Goal: Task Accomplishment & Management: Manage account settings

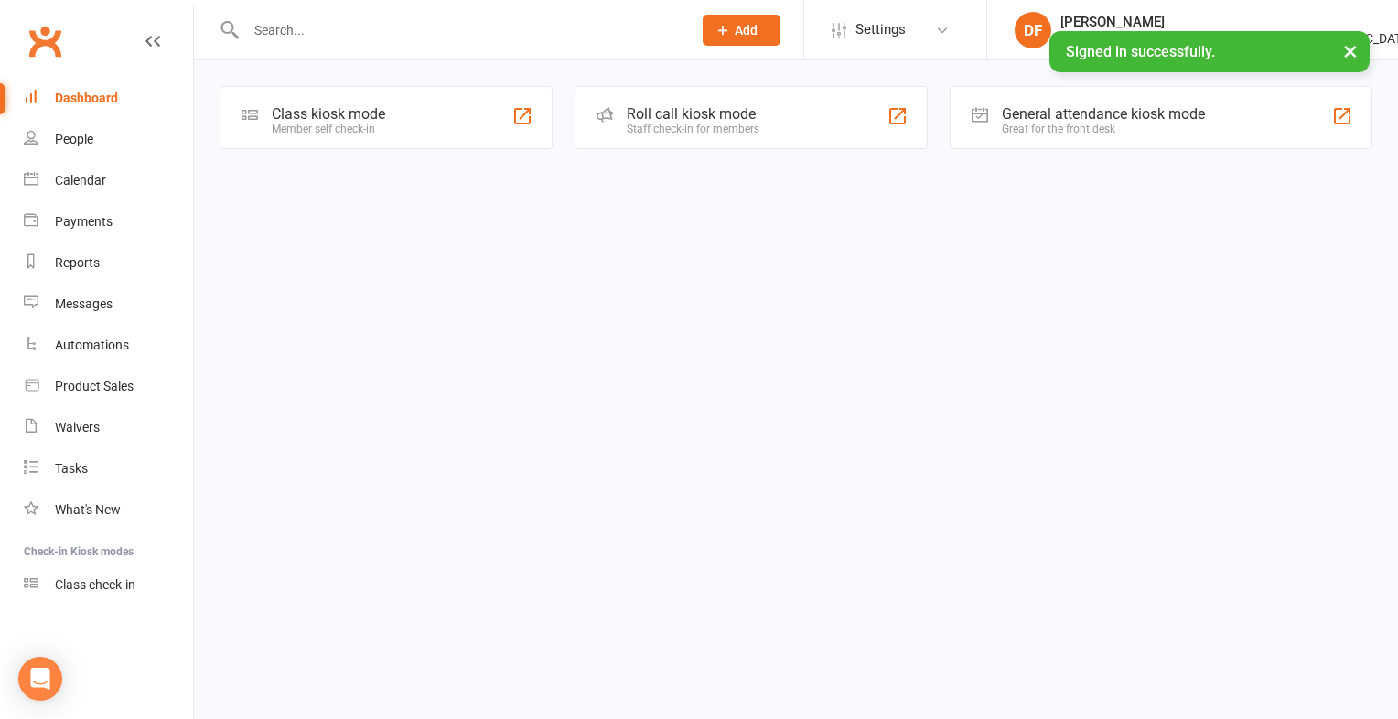
click at [296, 34] on input "text" at bounding box center [460, 30] width 438 height 26
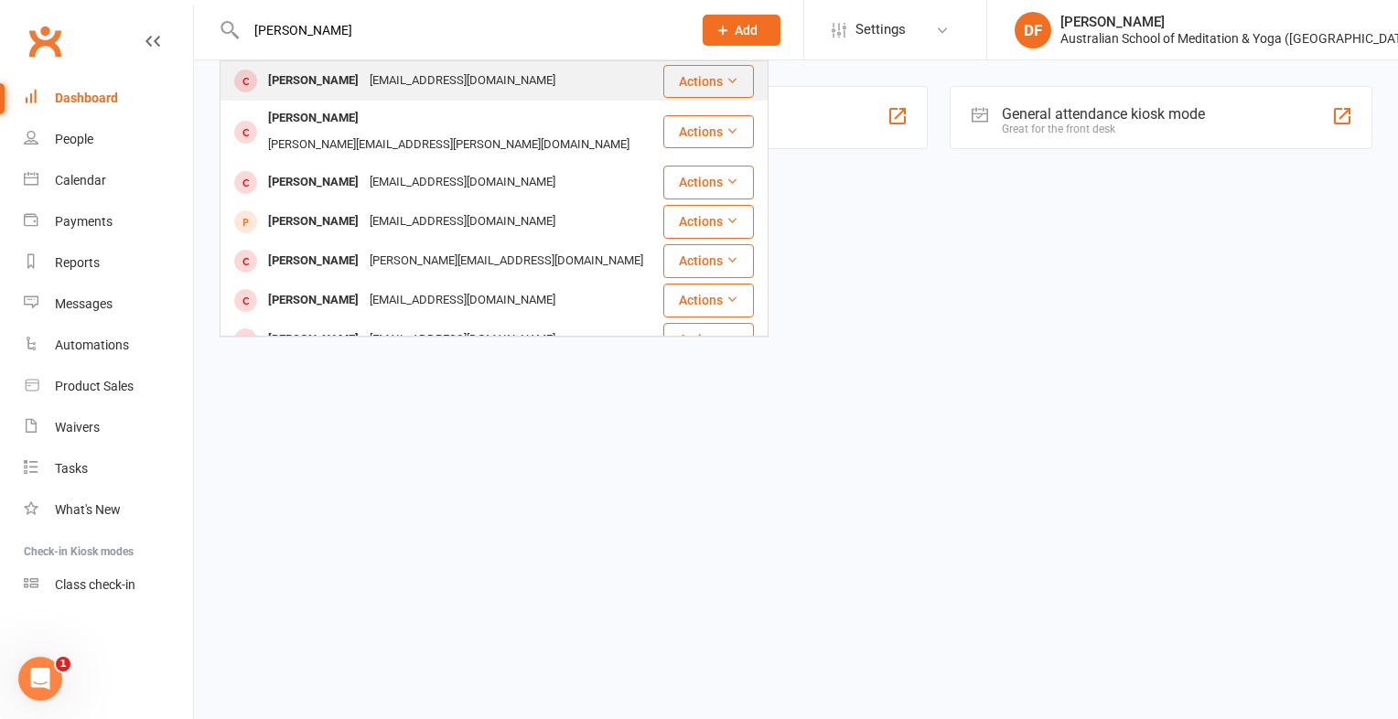
type input "mark Br"
click at [715, 87] on button "Actions" at bounding box center [708, 81] width 91 height 33
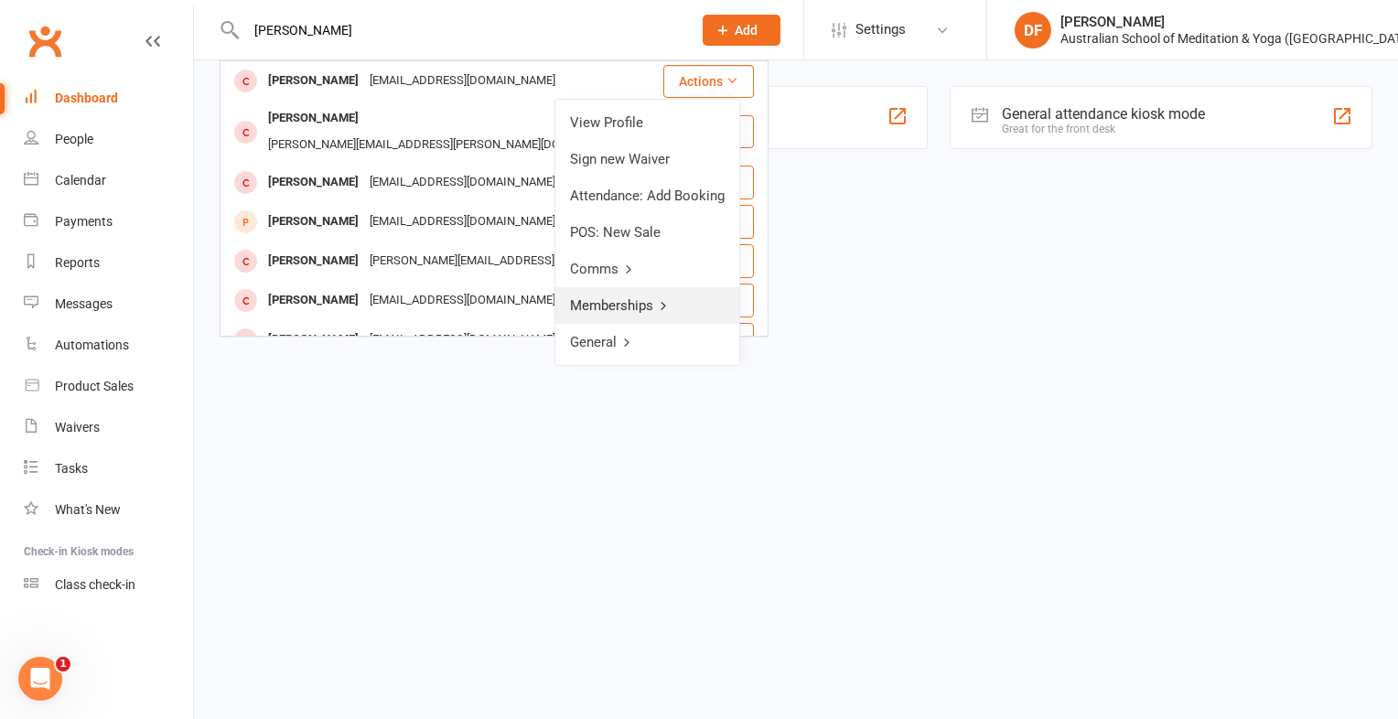
click at [622, 297] on link "Memberships" at bounding box center [647, 305] width 184 height 37
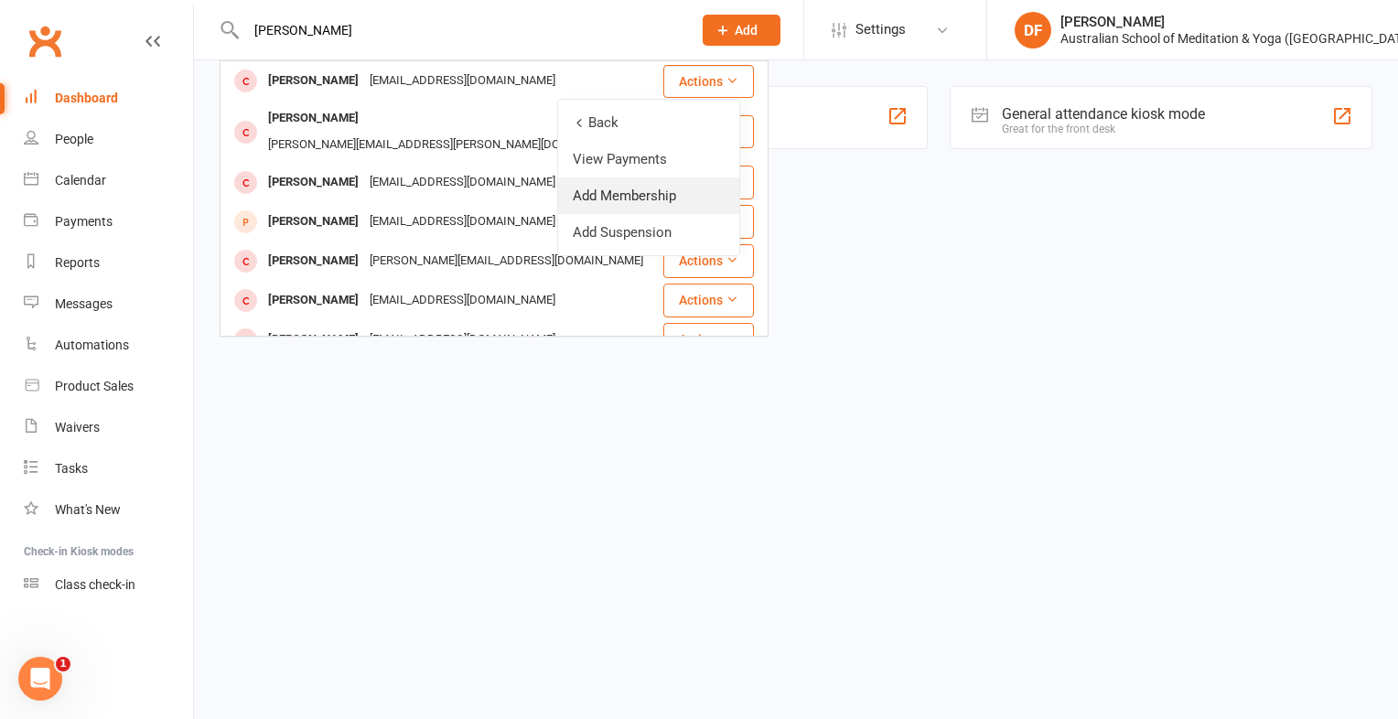
click at [597, 194] on link "Add Membership" at bounding box center [648, 195] width 181 height 37
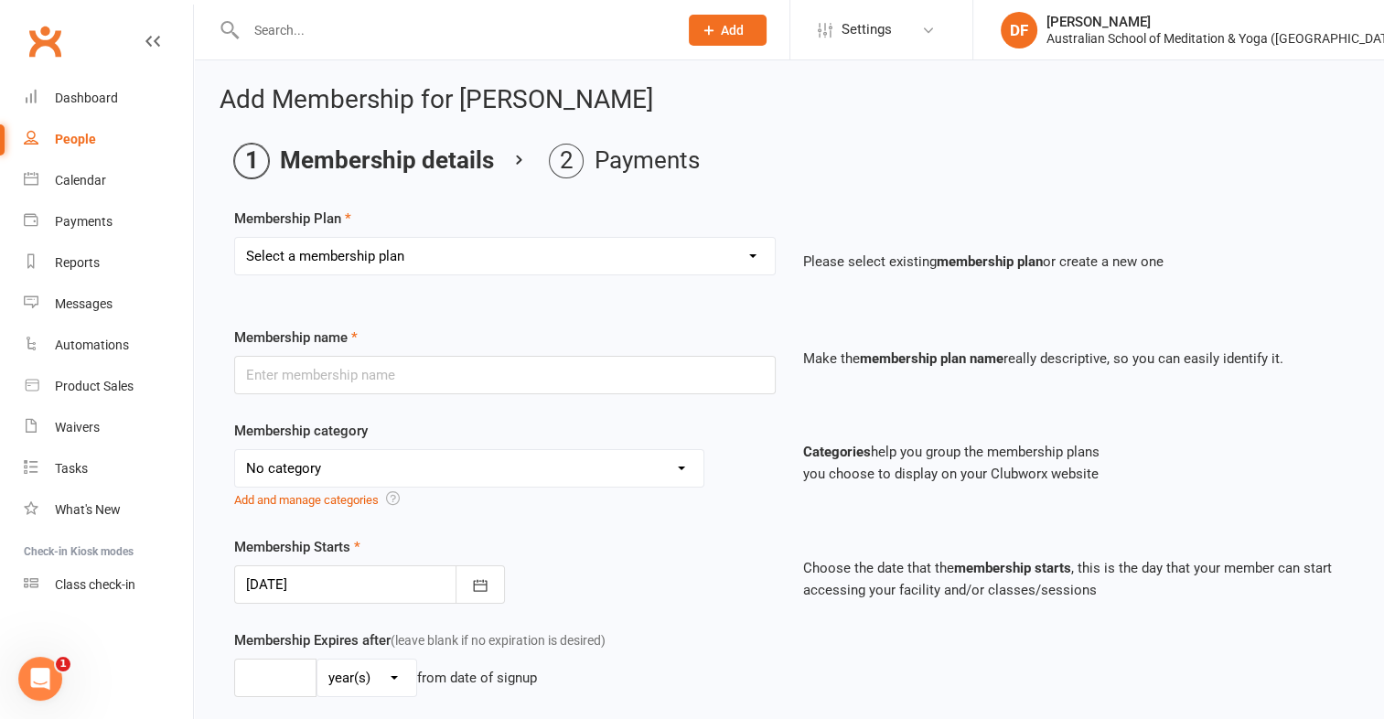
click at [759, 262] on select "Select a membership plan First Time Intro Offer (1 month Unlimited Meditation &…" at bounding box center [505, 256] width 540 height 37
select select "4"
click at [235, 238] on select "Select a membership plan First Time Intro Offer (1 month Unlimited Meditation &…" at bounding box center [505, 256] width 540 height 37
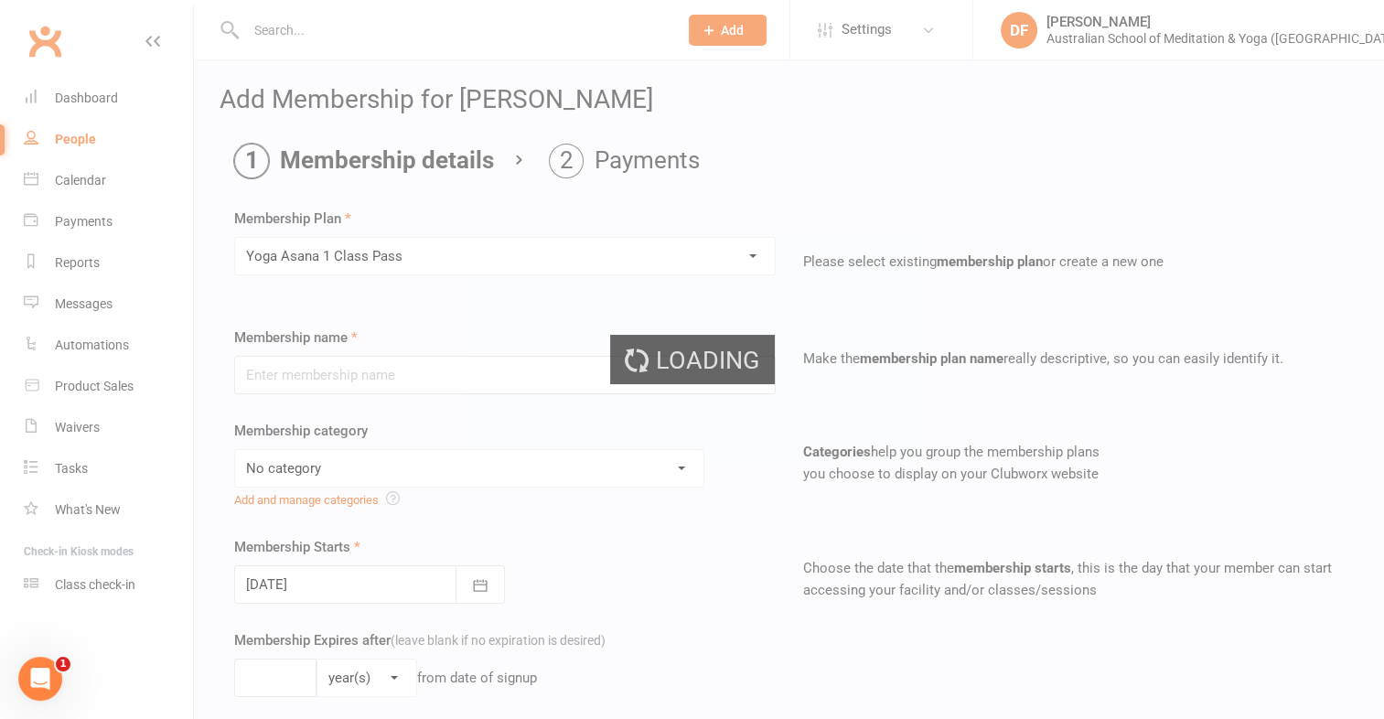
type input "Yoga Asana 1 Class Pass"
select select "4"
type input "3"
select select "2"
type input "1"
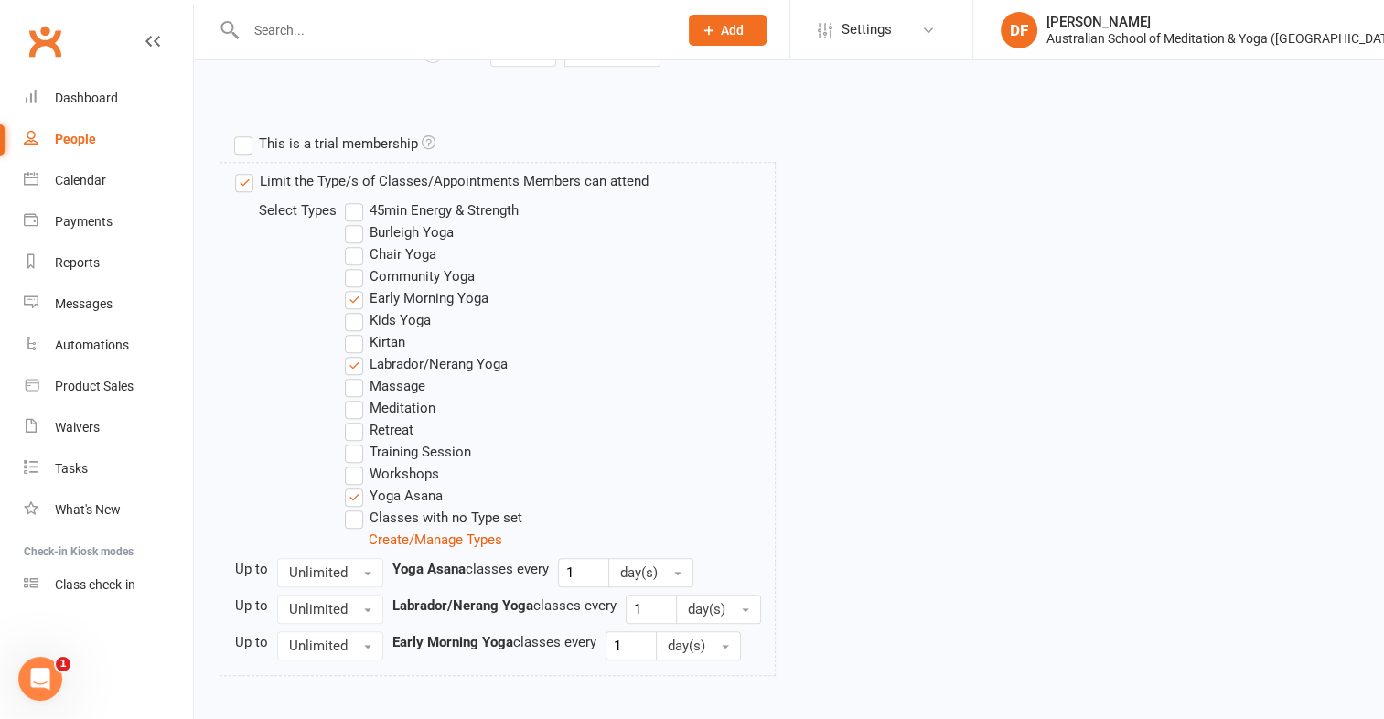
scroll to position [933, 0]
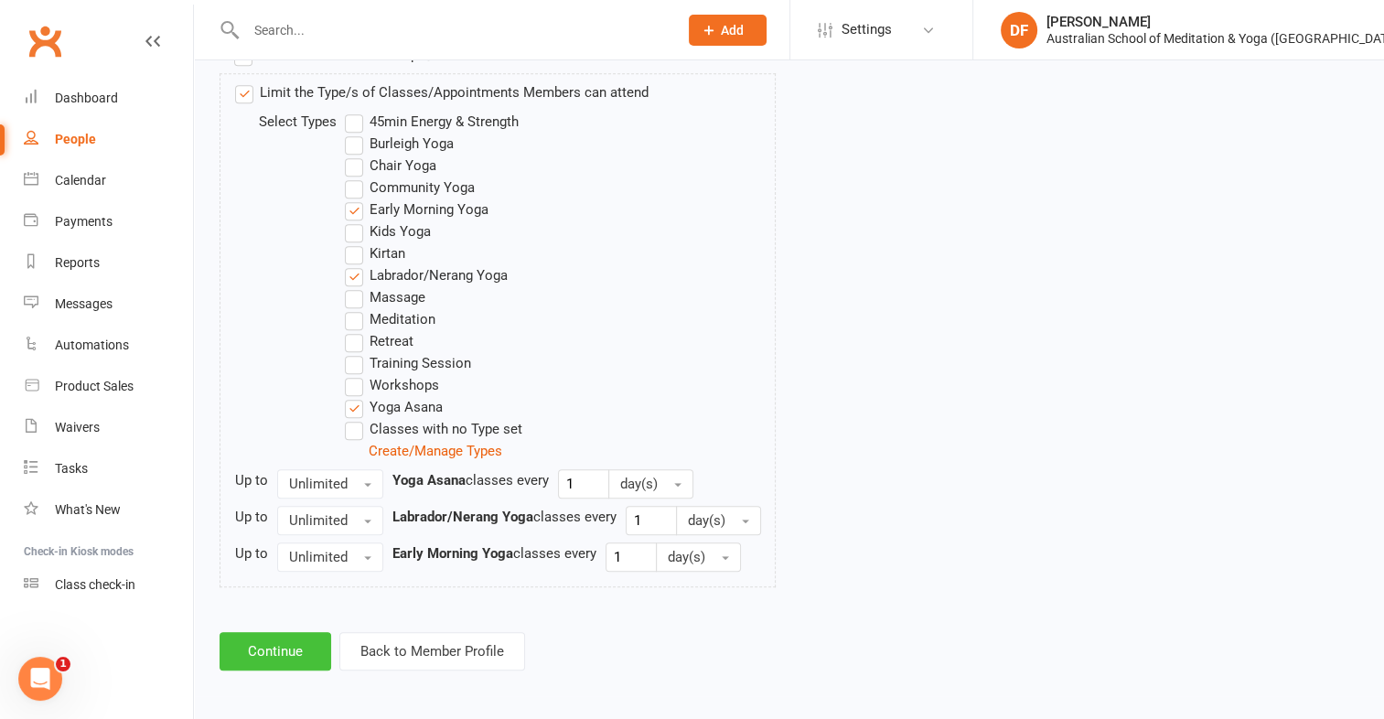
click at [271, 641] on button "Continue" at bounding box center [276, 651] width 112 height 38
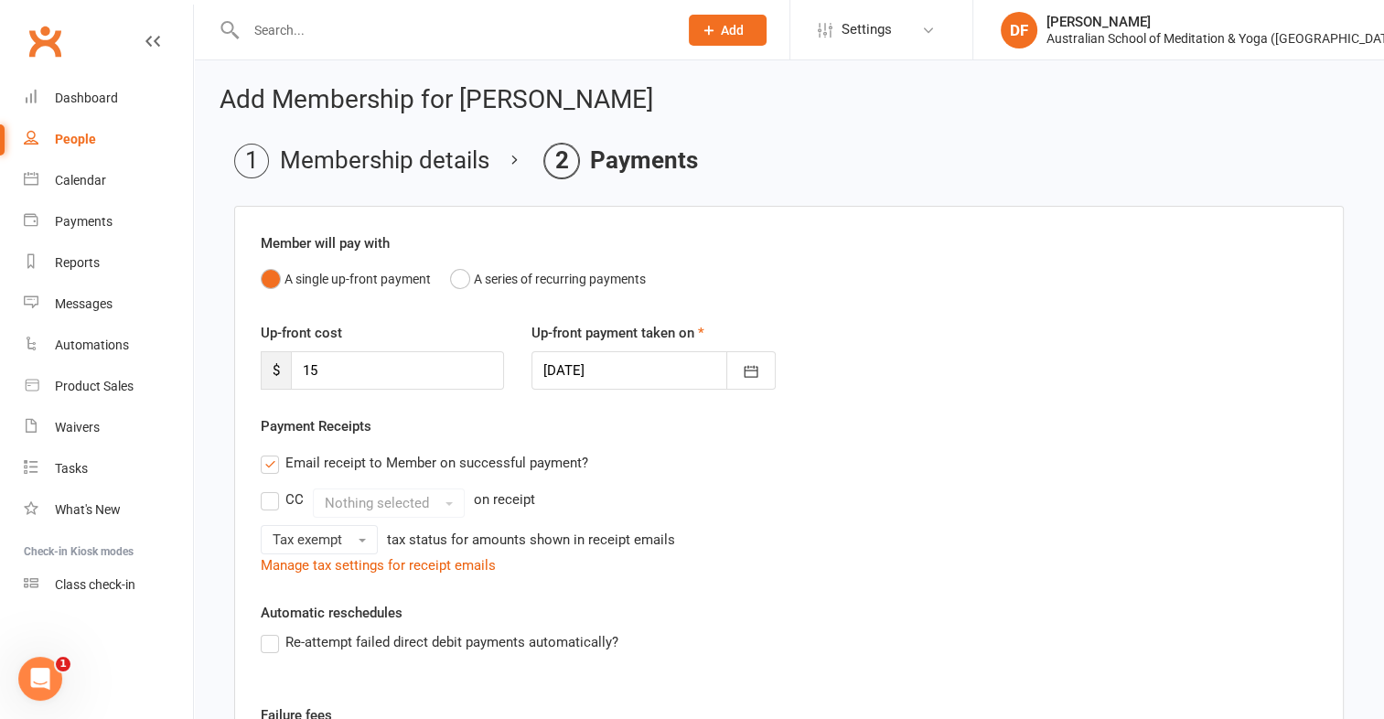
scroll to position [348, 0]
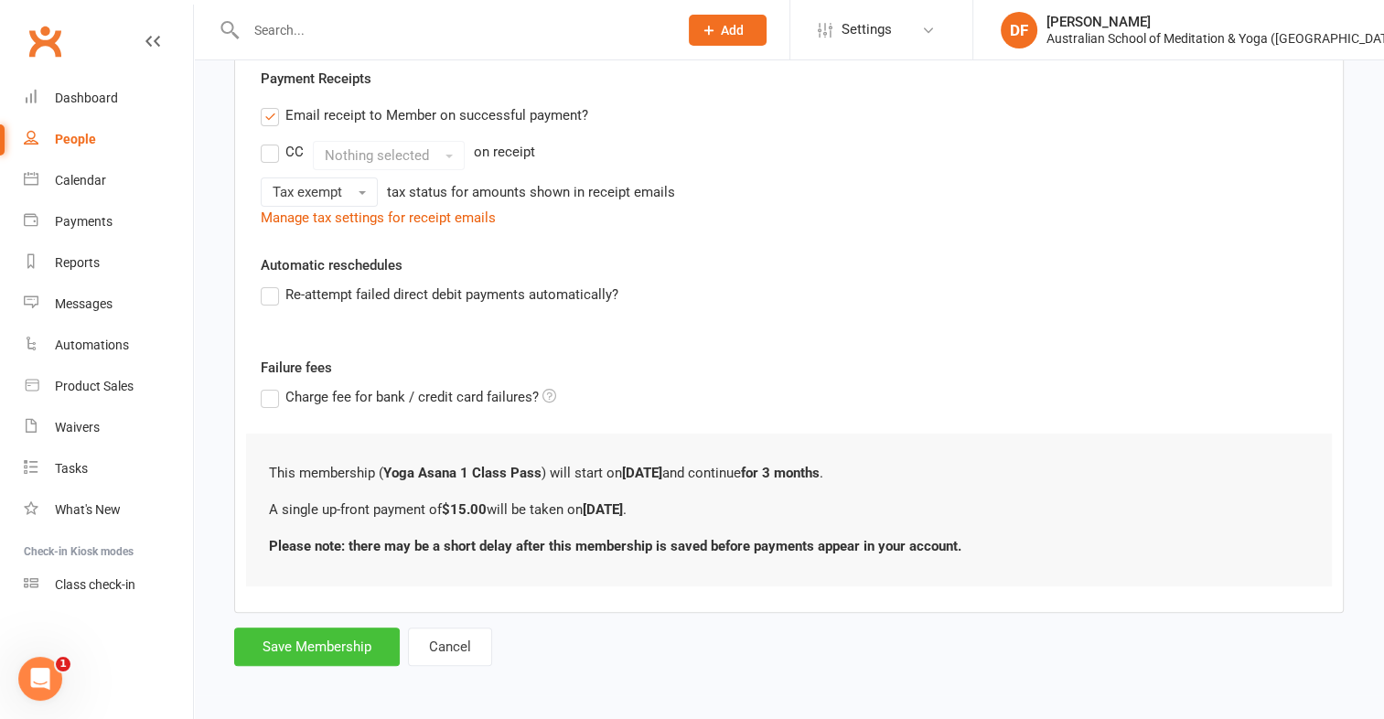
click at [271, 641] on button "Save Membership" at bounding box center [317, 647] width 166 height 38
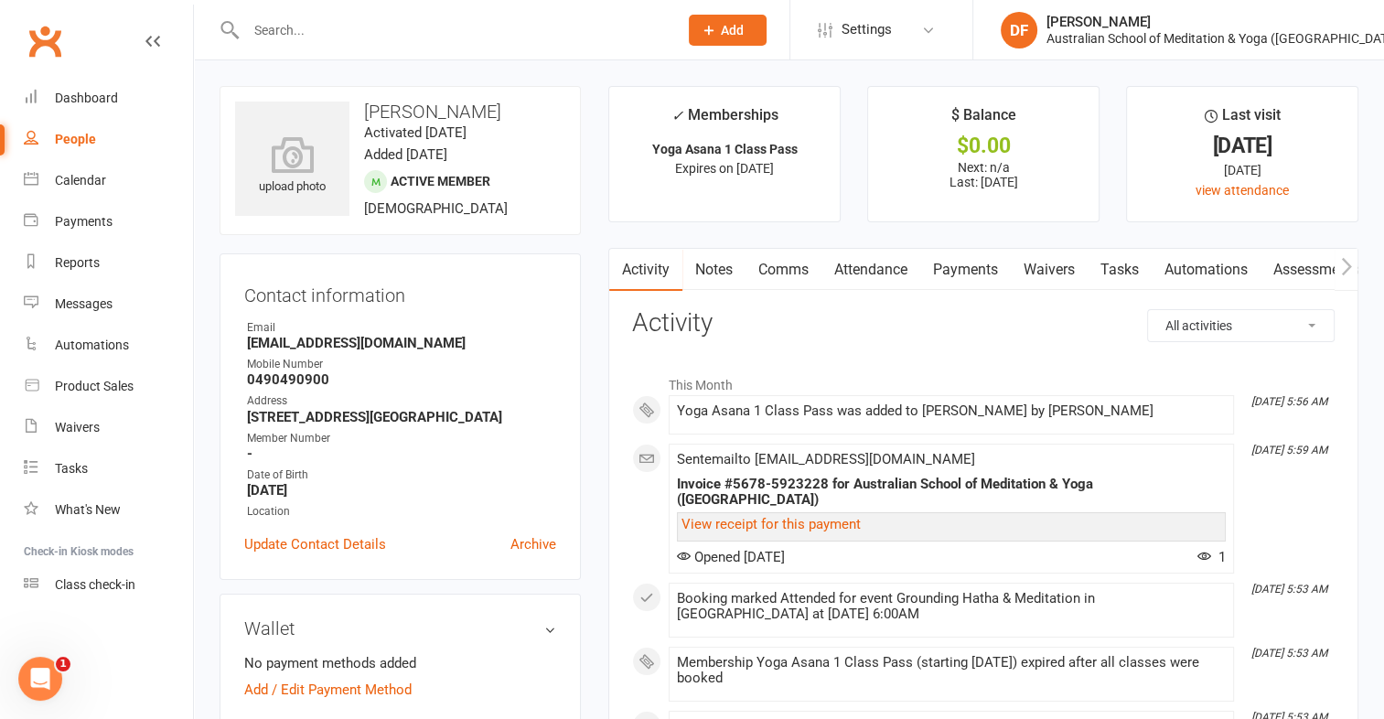
click at [967, 275] on link "Payments" at bounding box center [965, 270] width 91 height 42
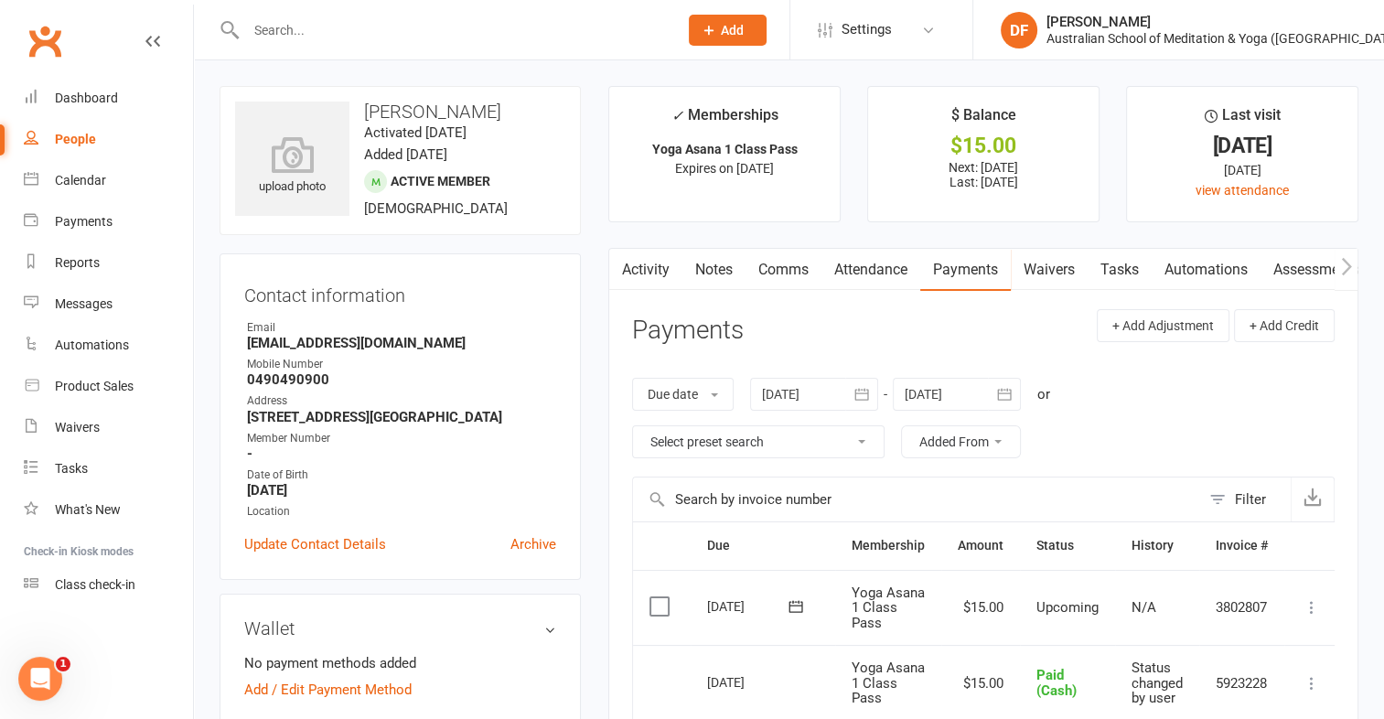
click at [1314, 613] on icon at bounding box center [1312, 607] width 18 height 18
click at [1273, 636] on link "Mark as Paid (Cash)" at bounding box center [1231, 643] width 181 height 37
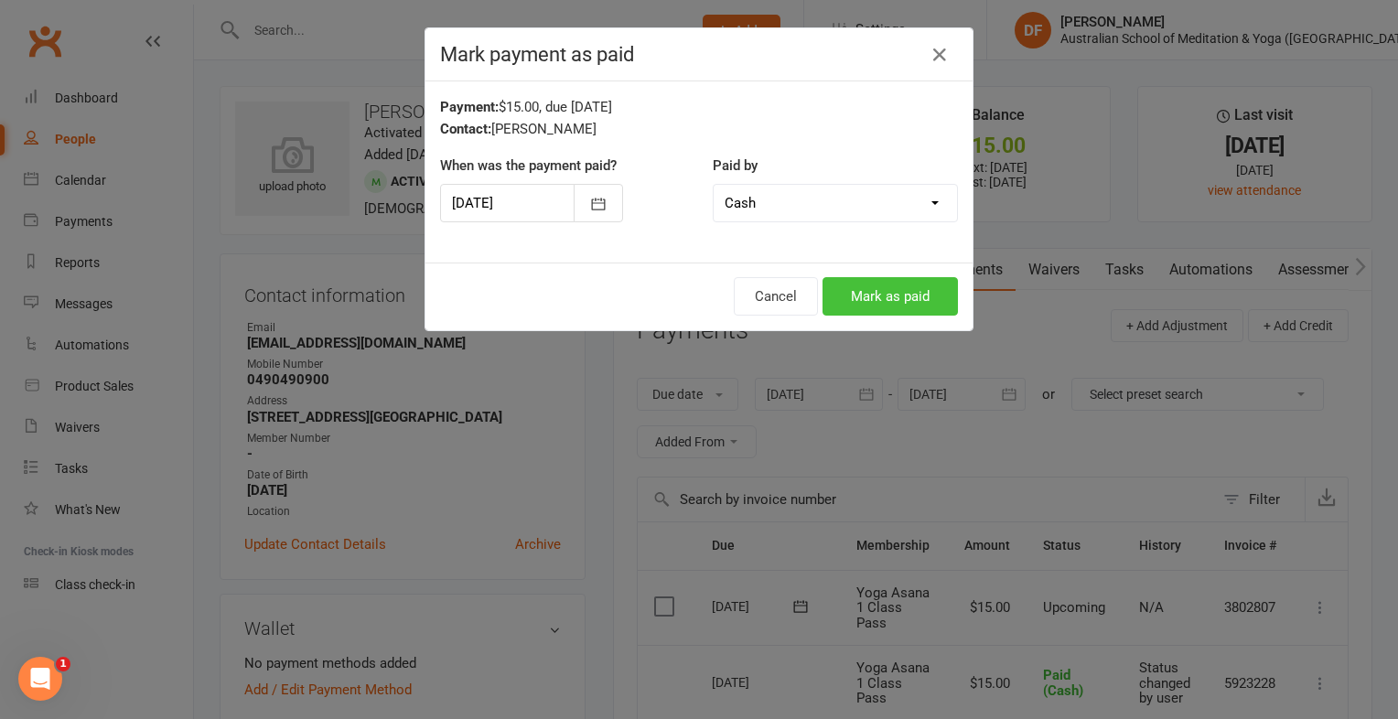
click at [888, 302] on button "Mark as paid" at bounding box center [890, 296] width 135 height 38
